Goal: Find specific page/section: Find specific page/section

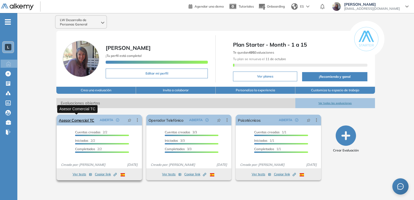
click at [84, 122] on link "Asesor Comercial TC" at bounding box center [77, 120] width 36 height 11
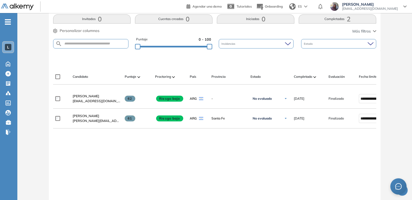
scroll to position [130, 0]
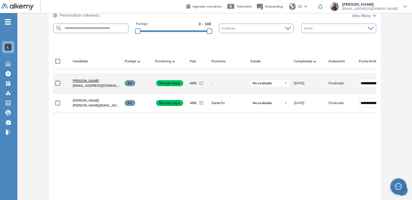
click at [84, 81] on span "[PERSON_NAME]" at bounding box center [86, 81] width 27 height 4
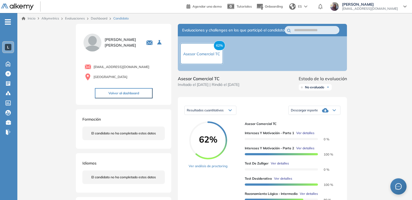
click at [116, 94] on button "Volver al dashboard" at bounding box center [124, 93] width 58 height 10
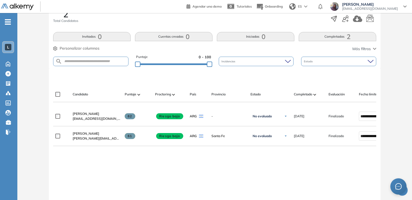
scroll to position [98, 0]
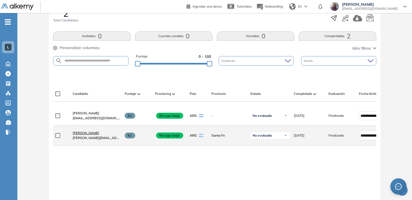
click at [81, 135] on span "[PERSON_NAME]" at bounding box center [86, 133] width 27 height 4
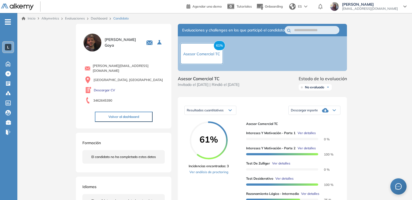
click at [113, 112] on button "Volver al dashboard" at bounding box center [124, 117] width 58 height 10
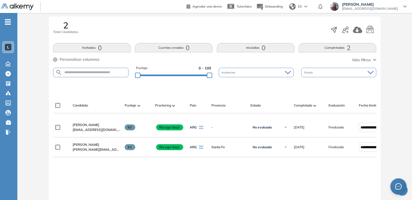
scroll to position [98, 0]
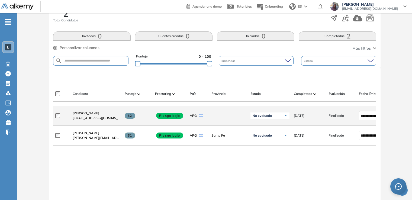
click at [76, 115] on span "[PERSON_NAME]" at bounding box center [86, 113] width 27 height 4
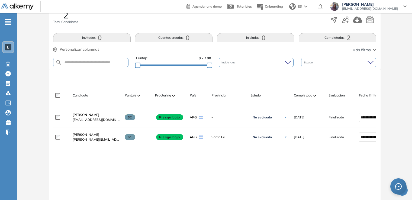
scroll to position [98, 0]
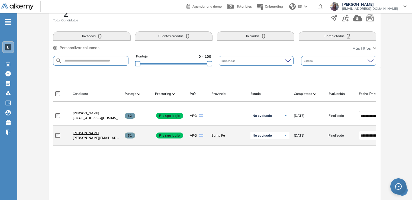
click at [78, 135] on span "[PERSON_NAME]" at bounding box center [86, 133] width 27 height 4
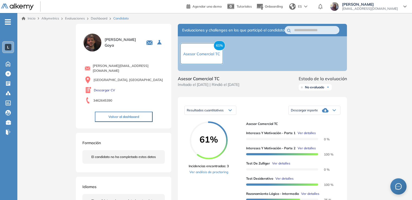
click at [121, 112] on button "Volver al dashboard" at bounding box center [124, 117] width 58 height 10
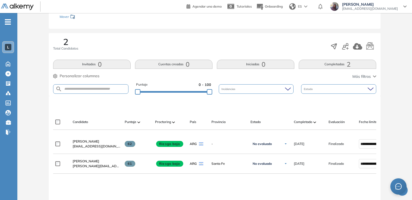
scroll to position [87, 0]
